Goal: Transaction & Acquisition: Purchase product/service

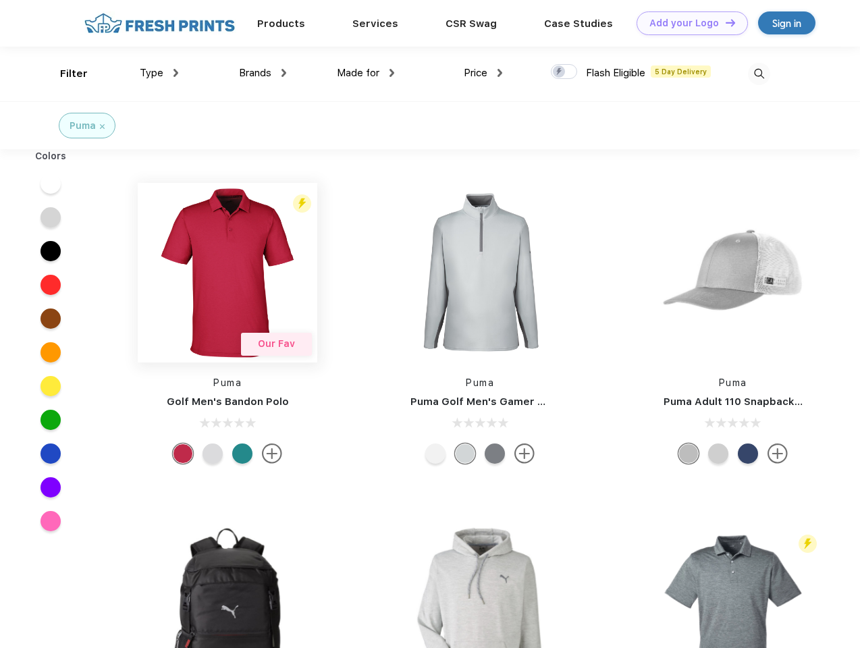
scroll to position [1, 0]
click at [687, 23] on link "Add your Logo Design Tool" at bounding box center [691, 23] width 111 height 24
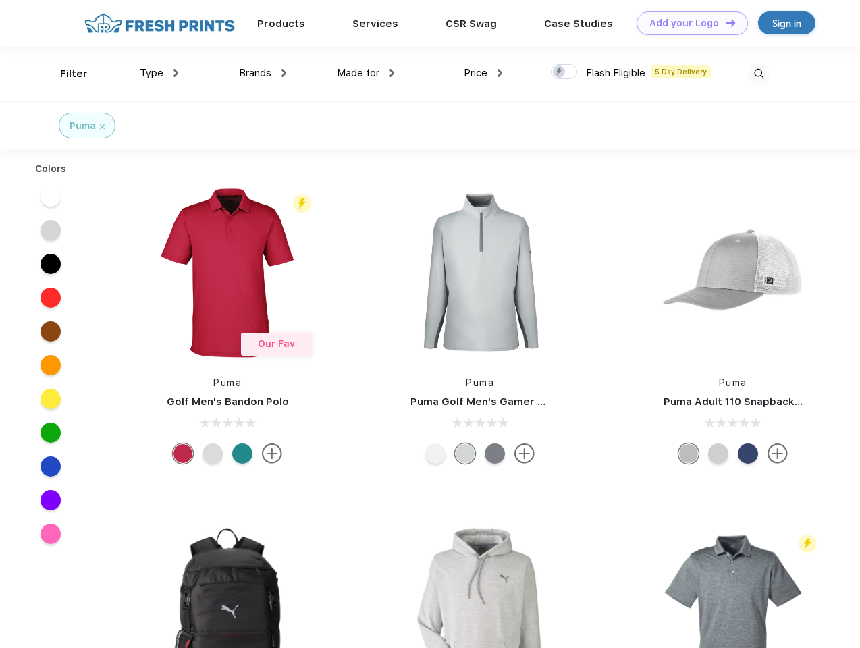
click at [0, 0] on div "Design Tool" at bounding box center [0, 0] width 0 height 0
click at [724, 22] on link "Add your Logo Design Tool" at bounding box center [691, 23] width 111 height 24
click at [65, 74] on div "Filter" at bounding box center [74, 74] width 28 height 16
click at [159, 73] on span "Type" at bounding box center [152, 73] width 24 height 12
click at [263, 73] on span "Brands" at bounding box center [255, 73] width 32 height 12
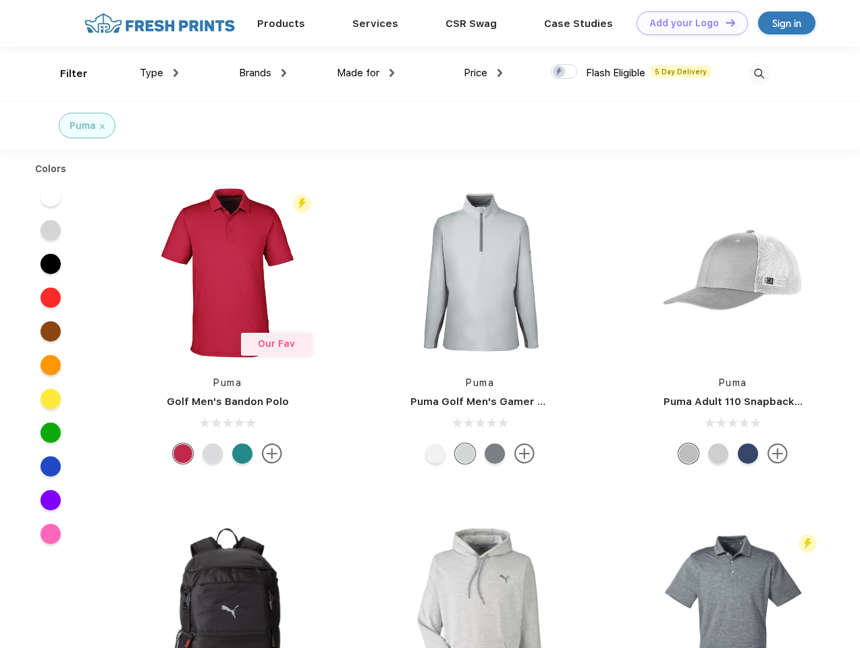
click at [366, 73] on span "Made for" at bounding box center [358, 73] width 43 height 12
click at [483, 73] on span "Price" at bounding box center [476, 73] width 24 height 12
click at [564, 72] on div at bounding box center [564, 71] width 26 height 15
click at [560, 72] on input "checkbox" at bounding box center [555, 67] width 9 height 9
click at [759, 74] on img at bounding box center [759, 74] width 22 height 22
